Goal: Information Seeking & Learning: Understand process/instructions

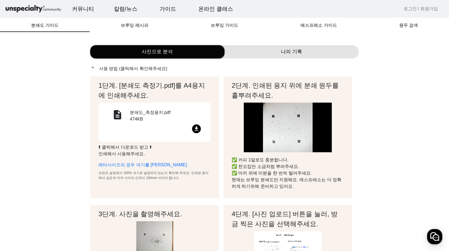
click at [196, 130] on mat-icon "file_download" at bounding box center [196, 128] width 9 height 9
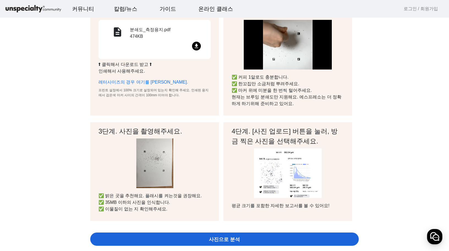
scroll to position [138, 0]
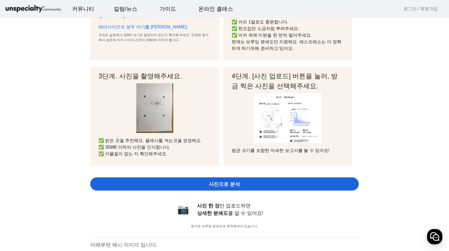
click at [214, 184] on span "사진으로 분석" at bounding box center [224, 183] width 31 height 7
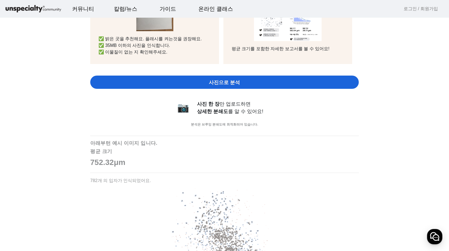
scroll to position [165, 0]
